Goal: Browse casually: Explore the website without a specific task or goal

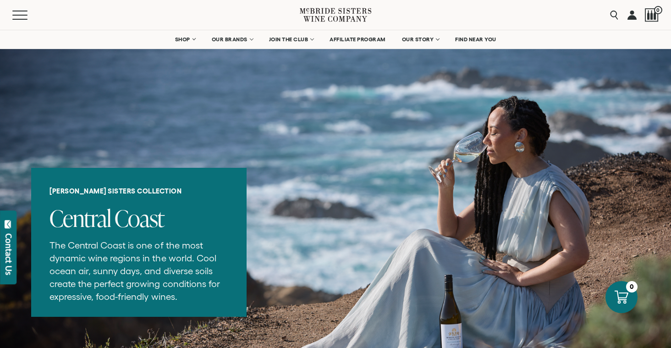
click at [183, 11] on div "Menu" at bounding box center [155, 15] width 287 height 30
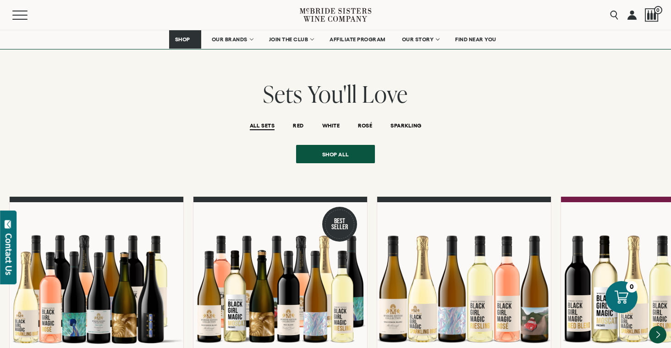
scroll to position [697, 0]
